Goal: Communication & Community: Answer question/provide support

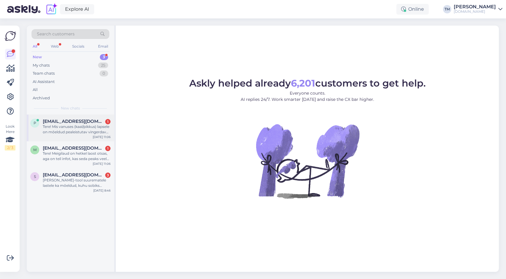
click at [79, 118] on div "p [EMAIL_ADDRESS][DOMAIN_NAME] 1 Tere! Mis vanuses (kaal/pikkus) lapsele on mõe…" at bounding box center [70, 127] width 87 height 27
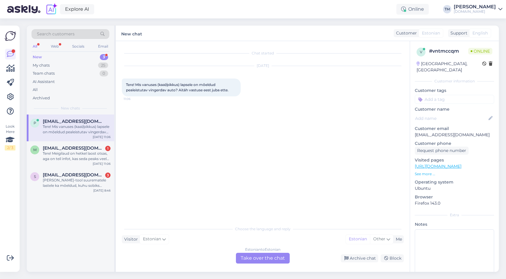
click at [263, 253] on div "Estonian to Estonian Take over the chat" at bounding box center [263, 257] width 54 height 11
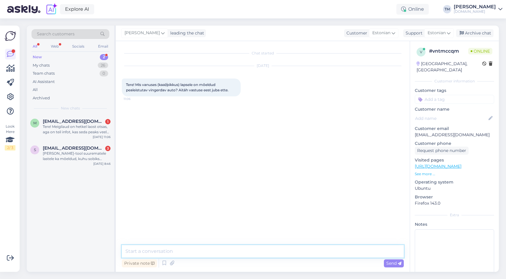
click at [212, 252] on textarea at bounding box center [263, 251] width 282 height 12
type textarea "Tere! Kohe täpsustan."
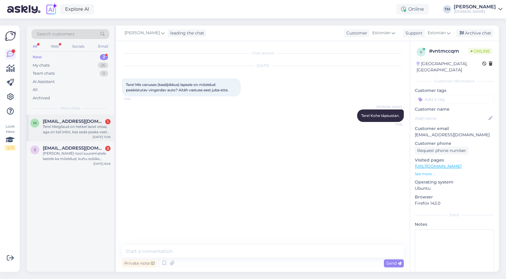
click at [87, 128] on div "Tere! Meigilaud on hetkel laost otsas, aga on teil infot, kas seda peaks veel j…" at bounding box center [77, 129] width 68 height 11
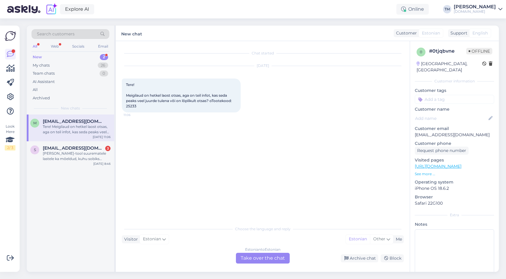
click at [266, 249] on div "Estonian to Estonian" at bounding box center [262, 249] width 35 height 5
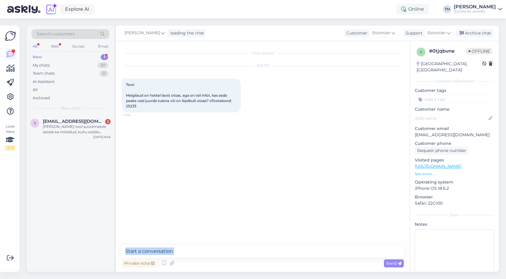
click at [235, 257] on div "Private note Send" at bounding box center [263, 257] width 282 height 24
click at [235, 257] on textarea at bounding box center [263, 251] width 282 height 12
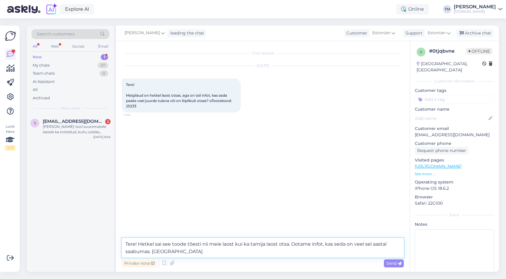
type textarea "Tere! Hetkel sai see toode tõesti nii meie laost kui ka tarnija laost otsa. Oot…"
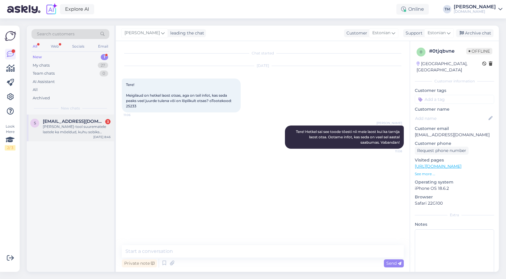
click at [76, 125] on div "[PERSON_NAME]-tool suurematele lastele ka mõeldud, kuhu sobiks mõnusalt istuma …" at bounding box center [77, 129] width 68 height 11
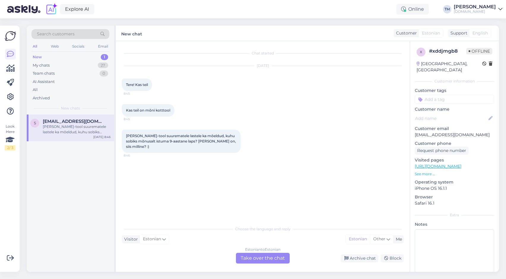
click at [275, 259] on div "Estonian to Estonian Take over the chat" at bounding box center [263, 257] width 54 height 11
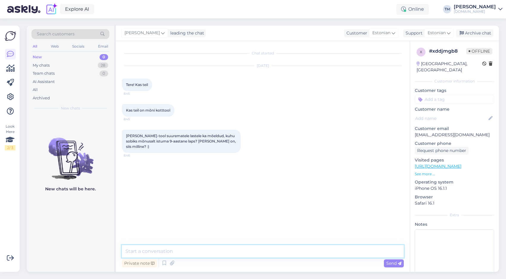
click at [244, 252] on textarea at bounding box center [263, 251] width 282 height 12
paste textarea "[URL][DOMAIN_NAME][PERSON_NAME]"
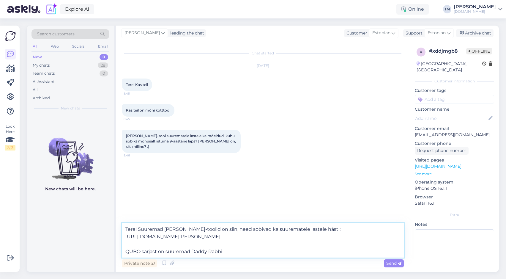
type textarea "Tere! Suuremad [PERSON_NAME]-toolid on siin, need sobivad ka suurematele lastel…"
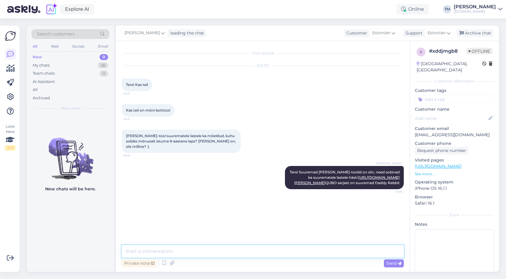
paste textarea "[URL][DOMAIN_NAME]"
type textarea "[URL][DOMAIN_NAME]"
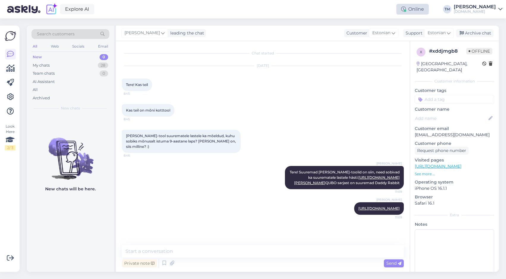
click at [423, 6] on div "Online" at bounding box center [412, 9] width 32 height 11
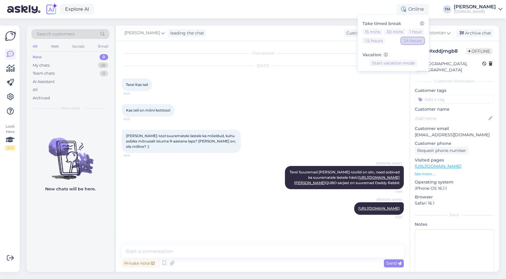
click at [421, 41] on button "24 hours" at bounding box center [412, 40] width 23 height 7
